Goal: Obtain resource: Download file/media

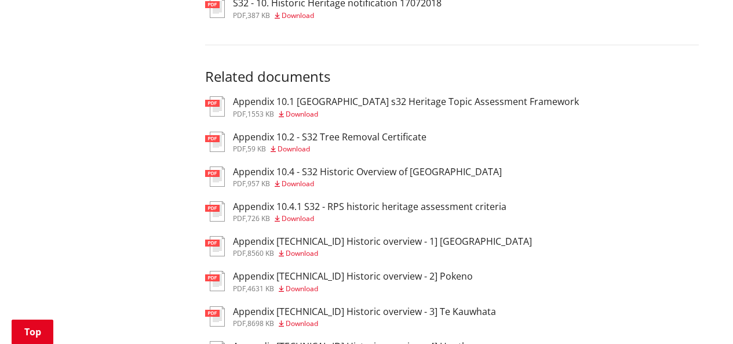
scroll to position [406, 0]
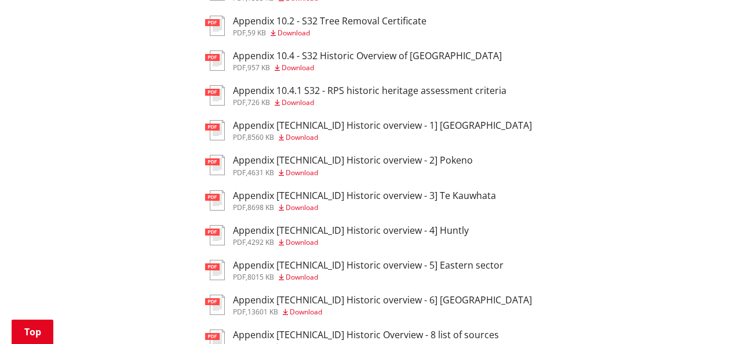
click at [367, 195] on h3 "Appendix [TECHNICAL_ID] Historic overview - 3] Te Kauwhata" at bounding box center [364, 195] width 263 height 11
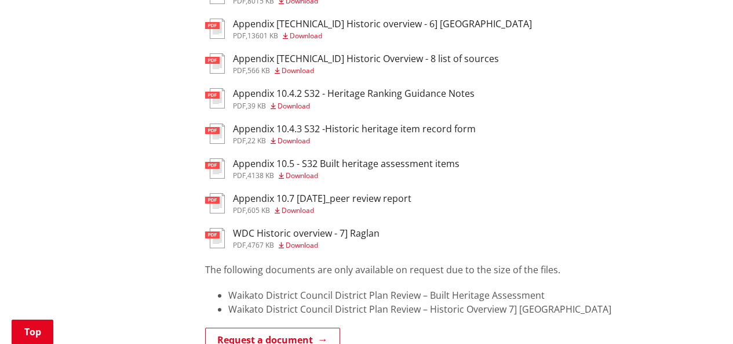
scroll to position [695, 0]
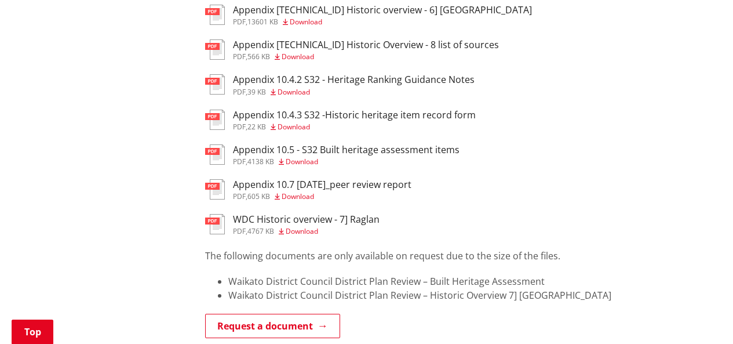
click at [411, 155] on h3 "Appendix 10.5 - S32 Built heritage assessment items" at bounding box center [346, 149] width 227 height 11
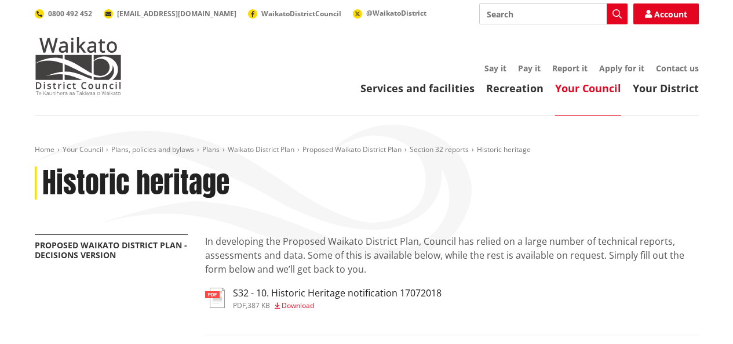
scroll to position [695, 0]
